Goal: Navigation & Orientation: Go to known website

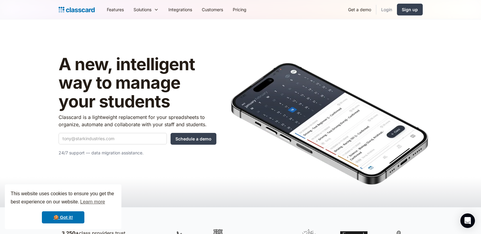
click at [386, 10] on link "Login" at bounding box center [386, 10] width 21 height 14
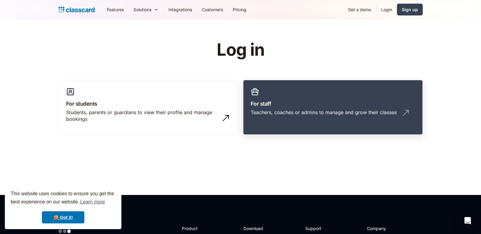
click at [362, 104] on h3 "For staff" at bounding box center [333, 104] width 164 height 8
